Goal: Manage account settings

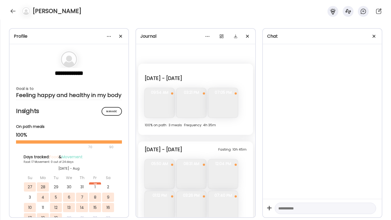
scroll to position [2174, 0]
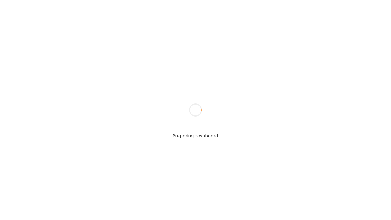
type input "**********"
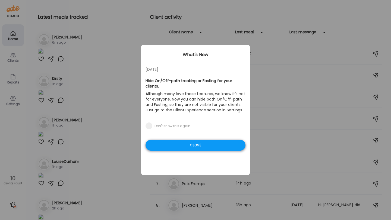
click at [165, 140] on div "Close" at bounding box center [195, 145] width 100 height 11
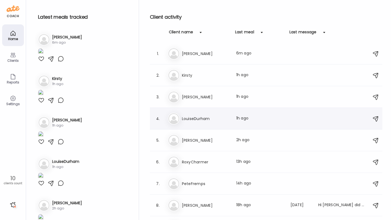
scroll to position [37, 0]
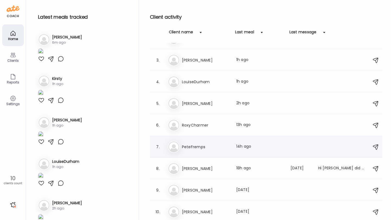
click at [204, 144] on h3 "PeteFremps" at bounding box center [206, 147] width 48 height 7
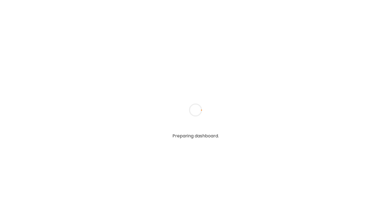
type input "**********"
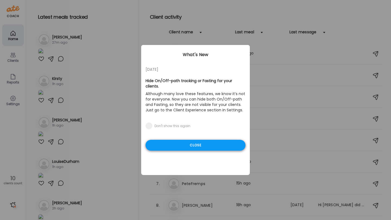
click at [190, 143] on div "Close" at bounding box center [195, 145] width 100 height 11
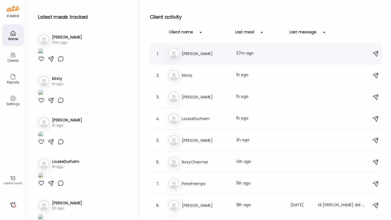
click at [200, 53] on h3 "[PERSON_NAME]" at bounding box center [206, 53] width 48 height 7
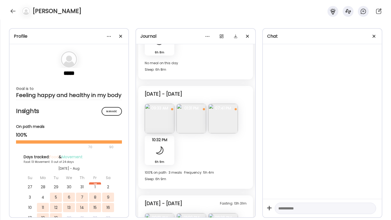
scroll to position [1545, 0]
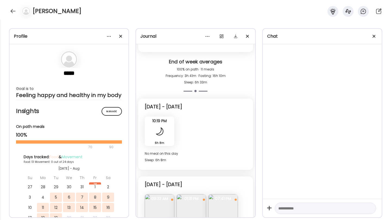
click at [9, 9] on div "[PERSON_NAME]" at bounding box center [195, 10] width 391 height 20
click at [12, 9] on div at bounding box center [13, 11] width 9 height 9
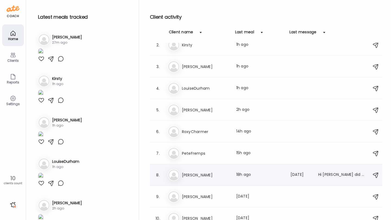
scroll to position [37, 0]
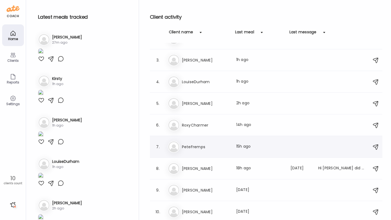
click at [201, 147] on h3 "PeteFremps" at bounding box center [206, 147] width 48 height 7
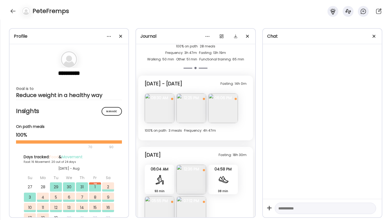
scroll to position [3656, 0]
